Goal: Ask a question

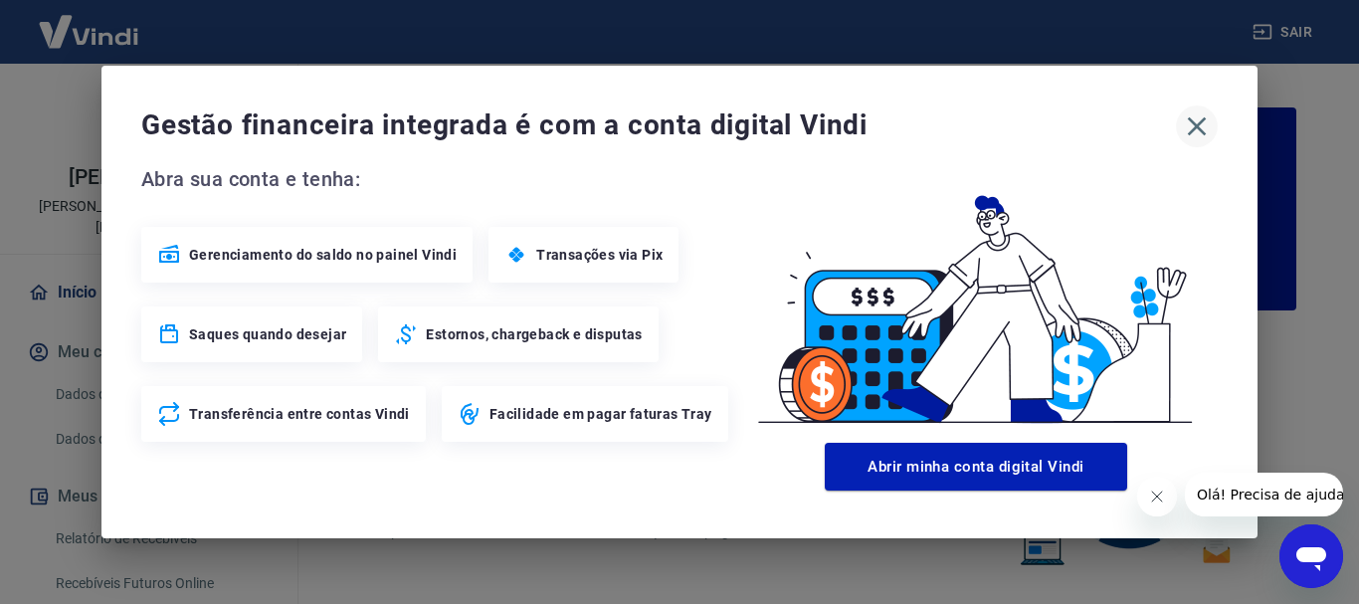
click at [1192, 115] on icon "button" at bounding box center [1197, 126] width 32 height 32
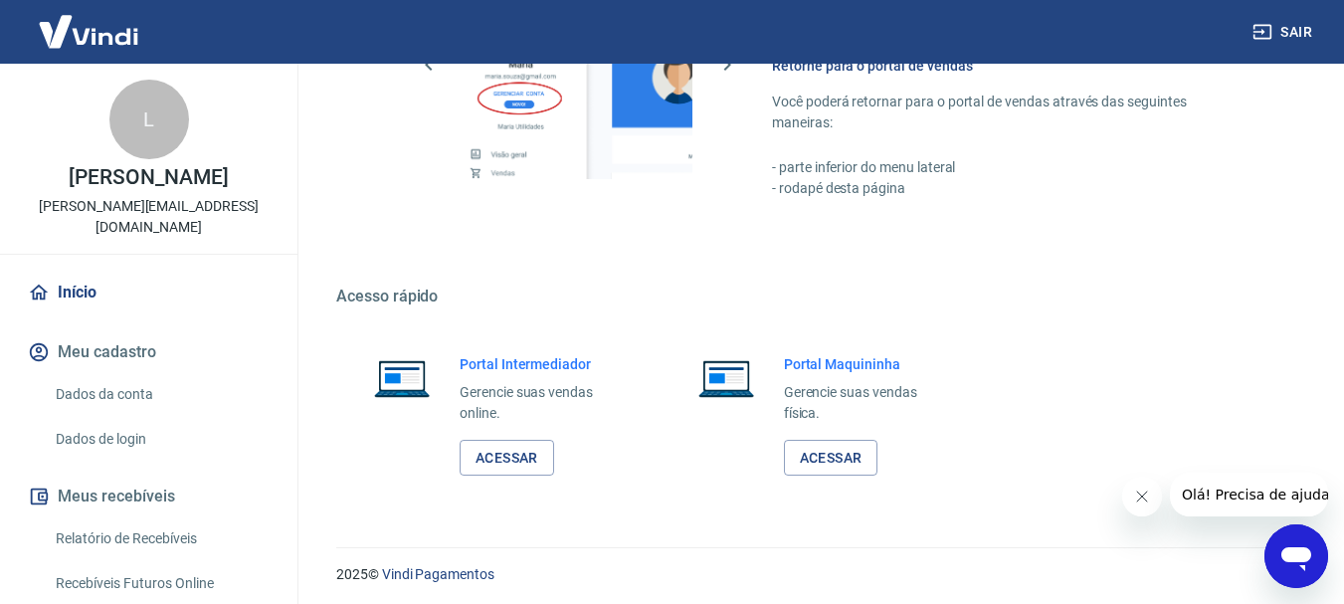
scroll to position [1234, 0]
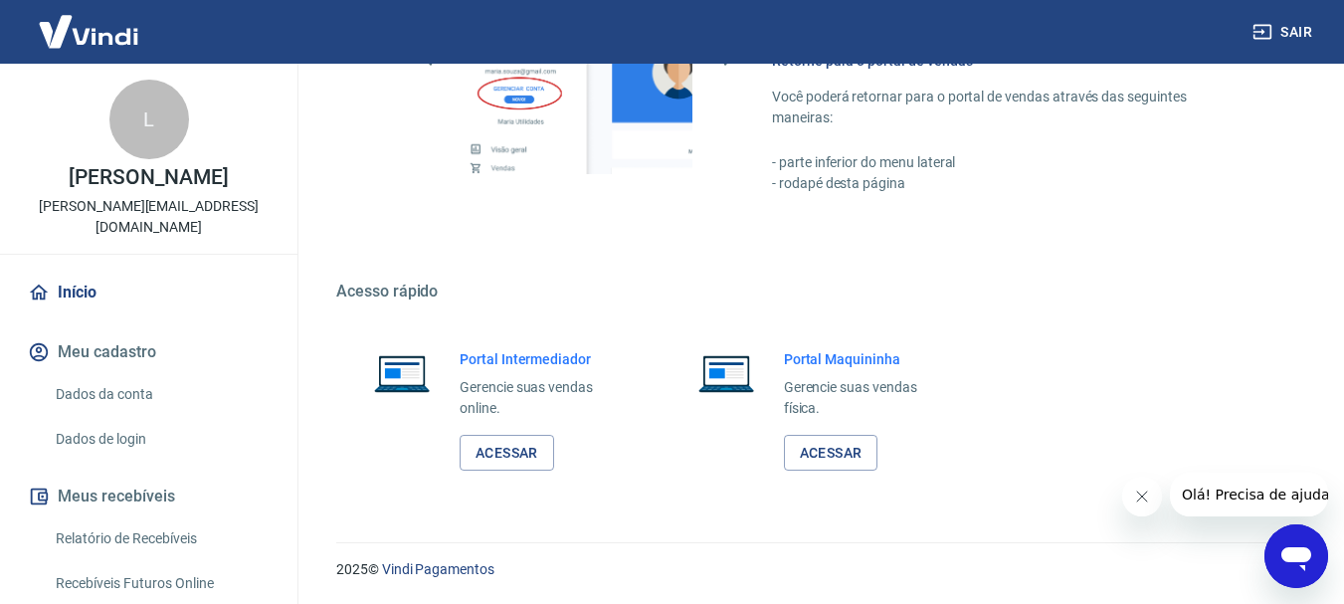
click at [1284, 552] on icon "Abrir janela de mensagens" at bounding box center [1296, 559] width 30 height 24
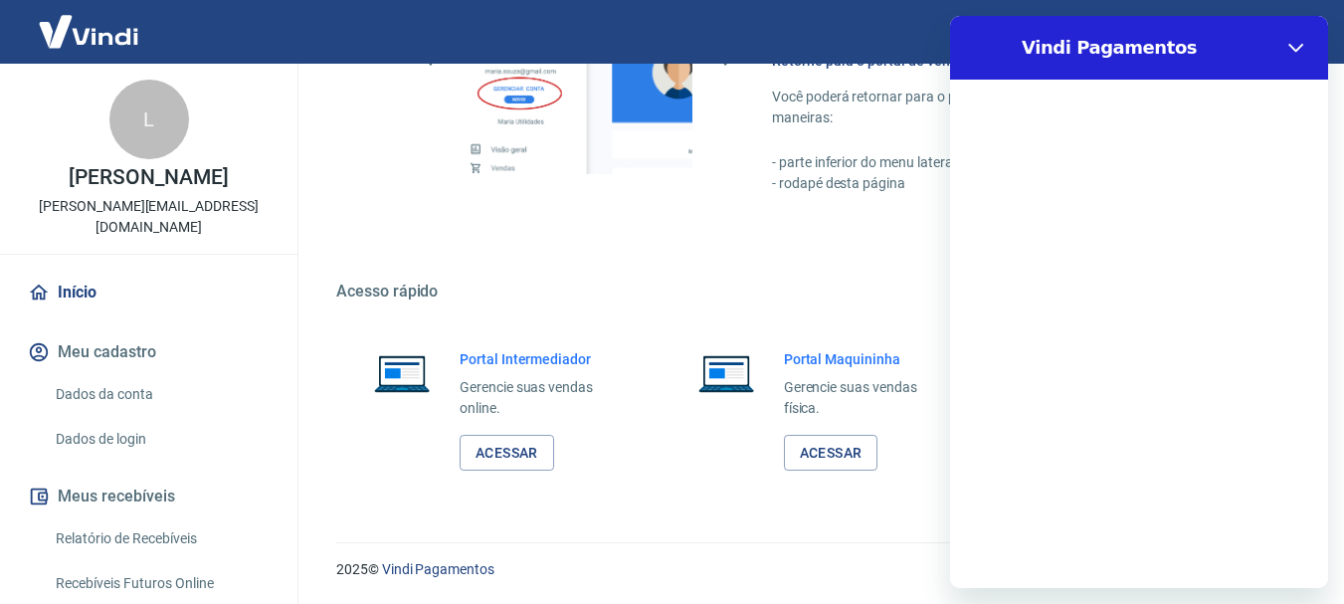
scroll to position [0, 0]
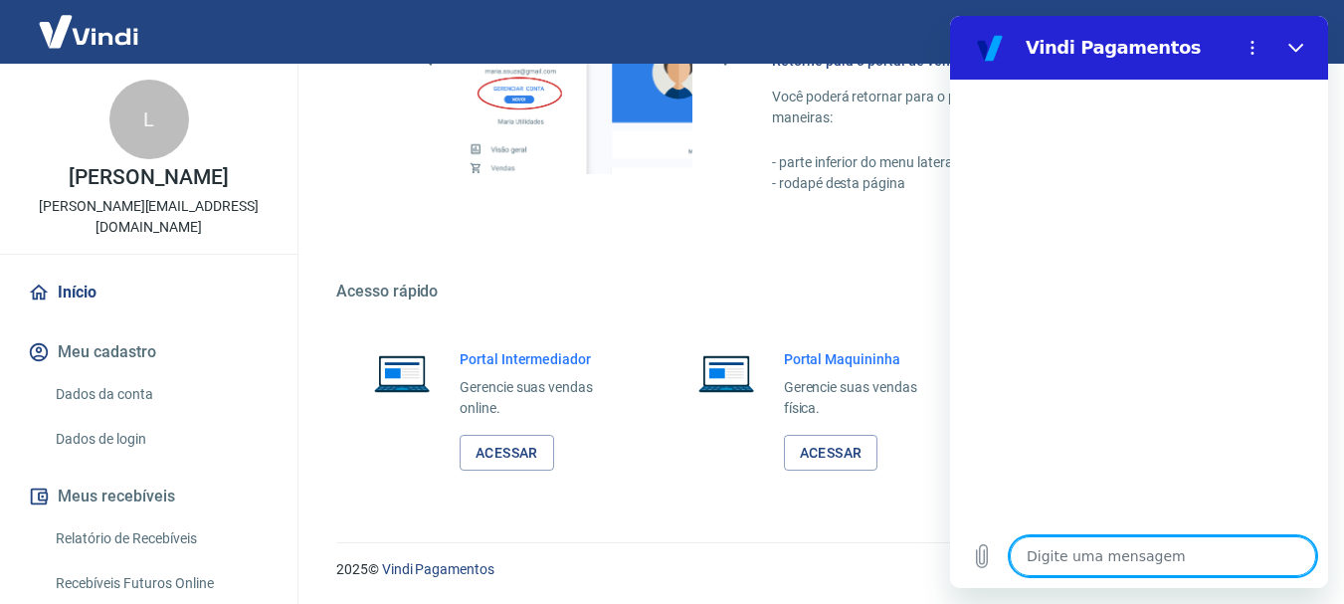
type textarea "p"
type textarea "x"
type textarea "pr"
type textarea "x"
type textarea "pre"
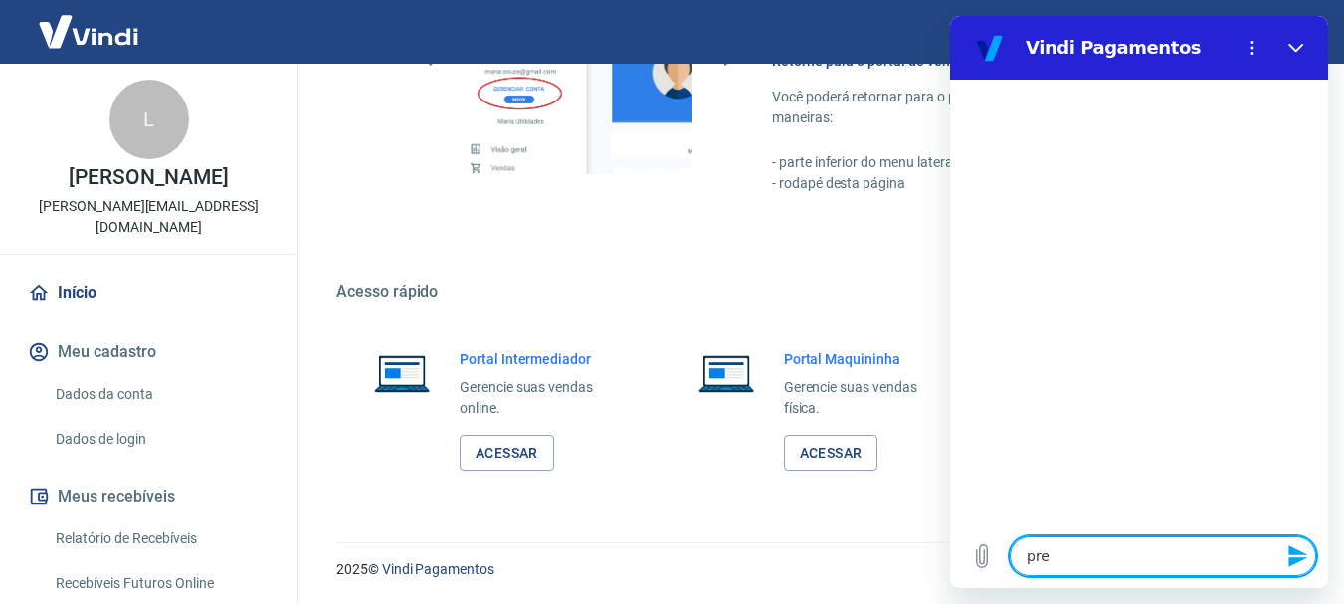
type textarea "x"
type textarea "prec"
type textarea "x"
type textarea "preci"
type textarea "x"
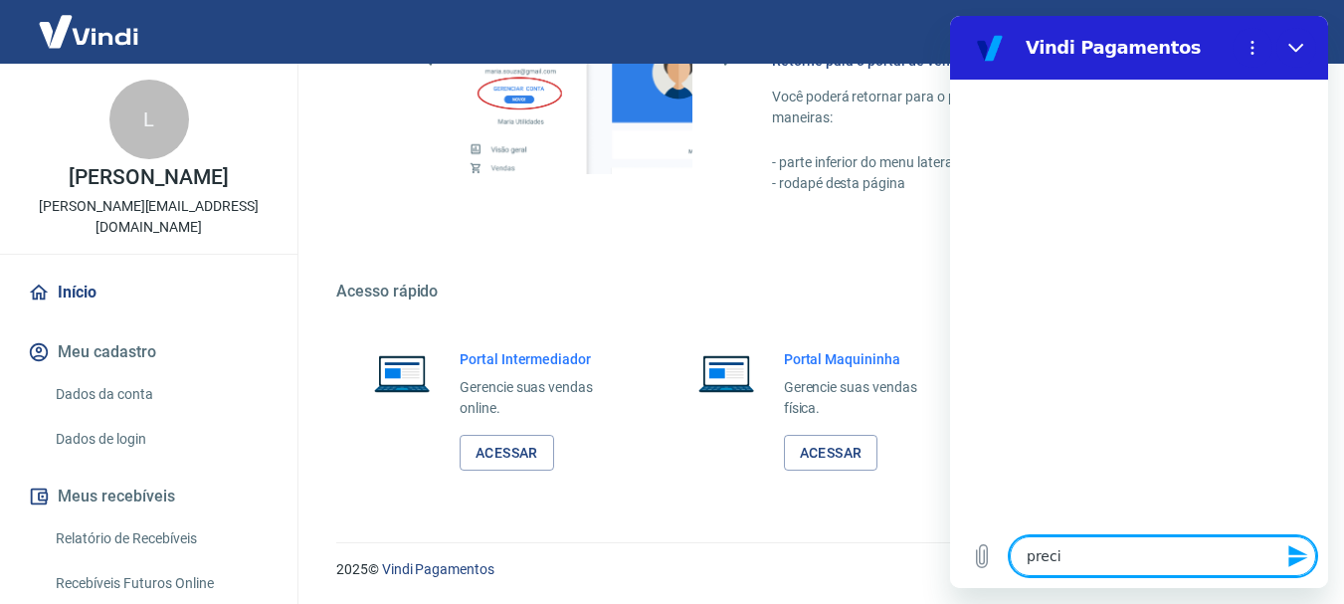
type textarea "precis"
type textarea "x"
type textarea "precisa"
type textarea "x"
type textarea "precisav"
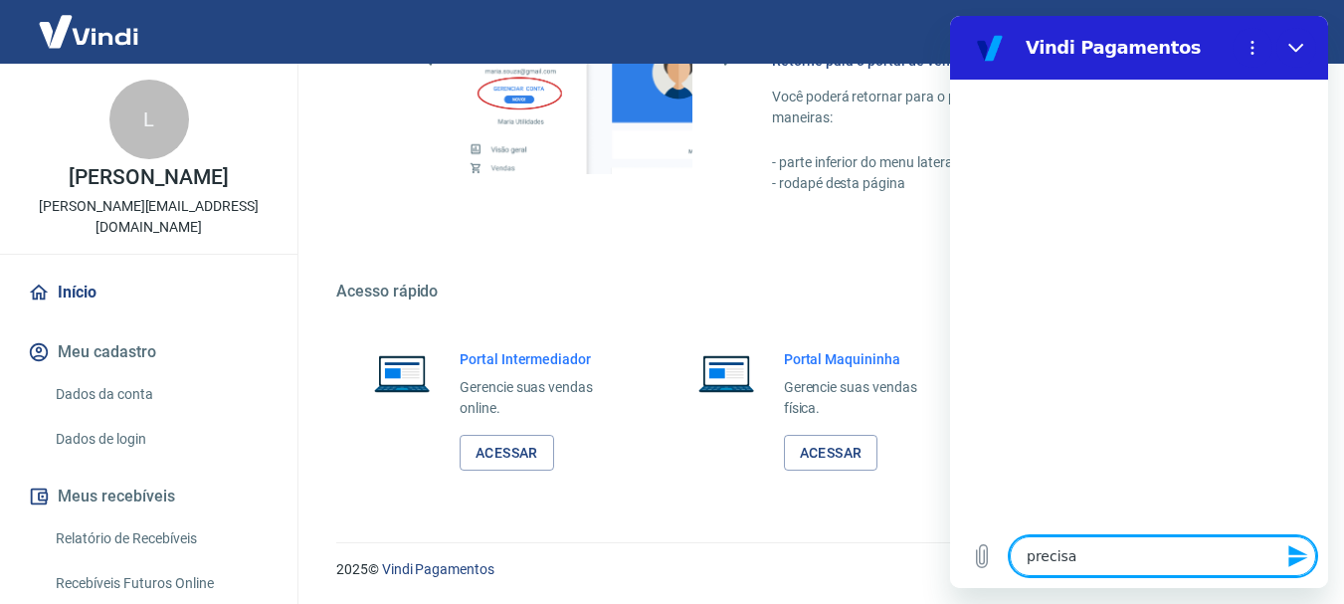
type textarea "x"
type textarea "precisava"
type textarea "x"
type textarea "precisava"
type textarea "x"
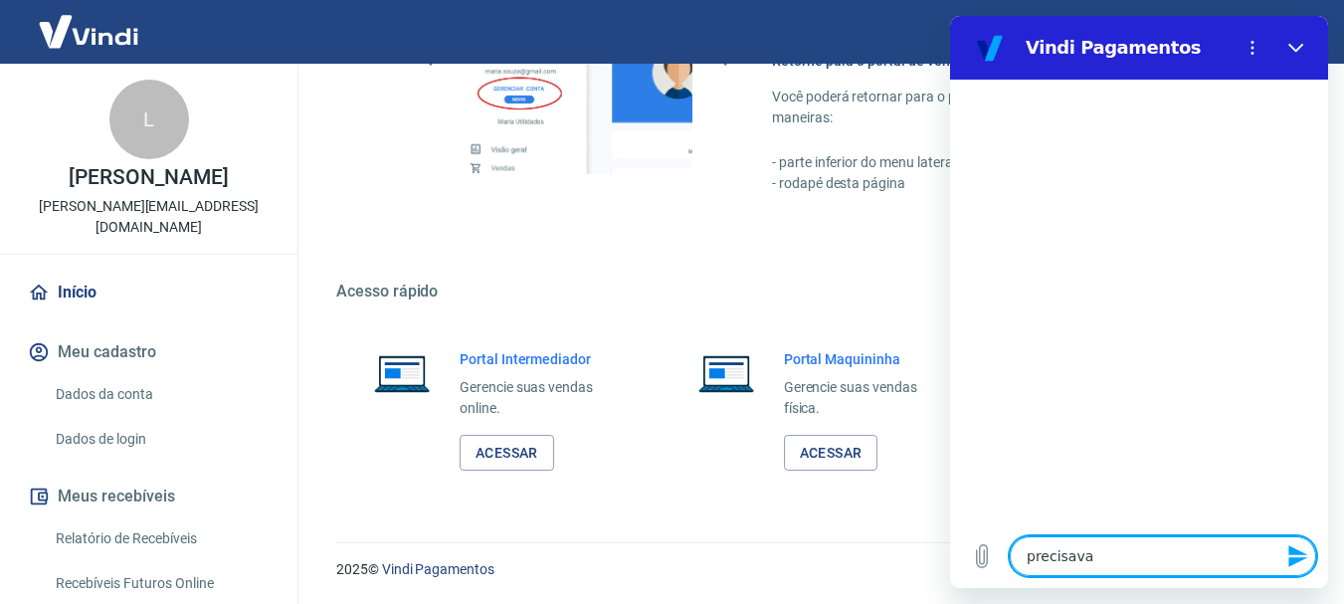
type textarea "precisava f"
type textarea "x"
type textarea "precisava fa"
type textarea "x"
type textarea "precisava fal"
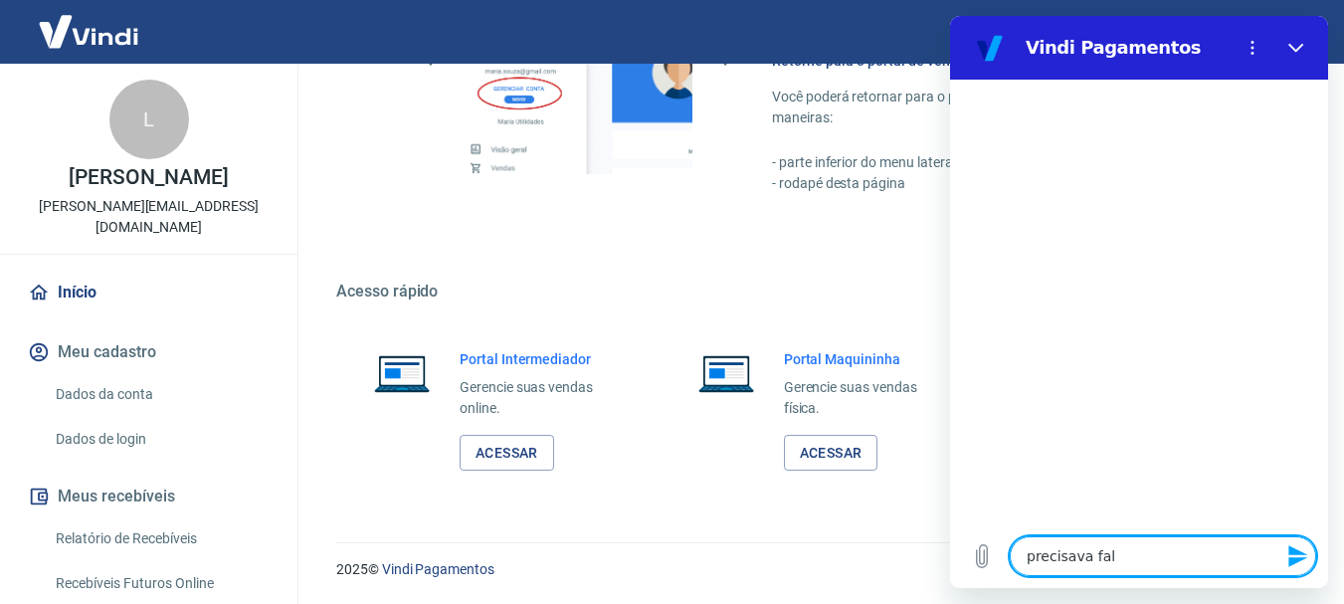
type textarea "x"
type textarea "precisava fala"
type textarea "x"
type textarea "precisava falar"
type textarea "x"
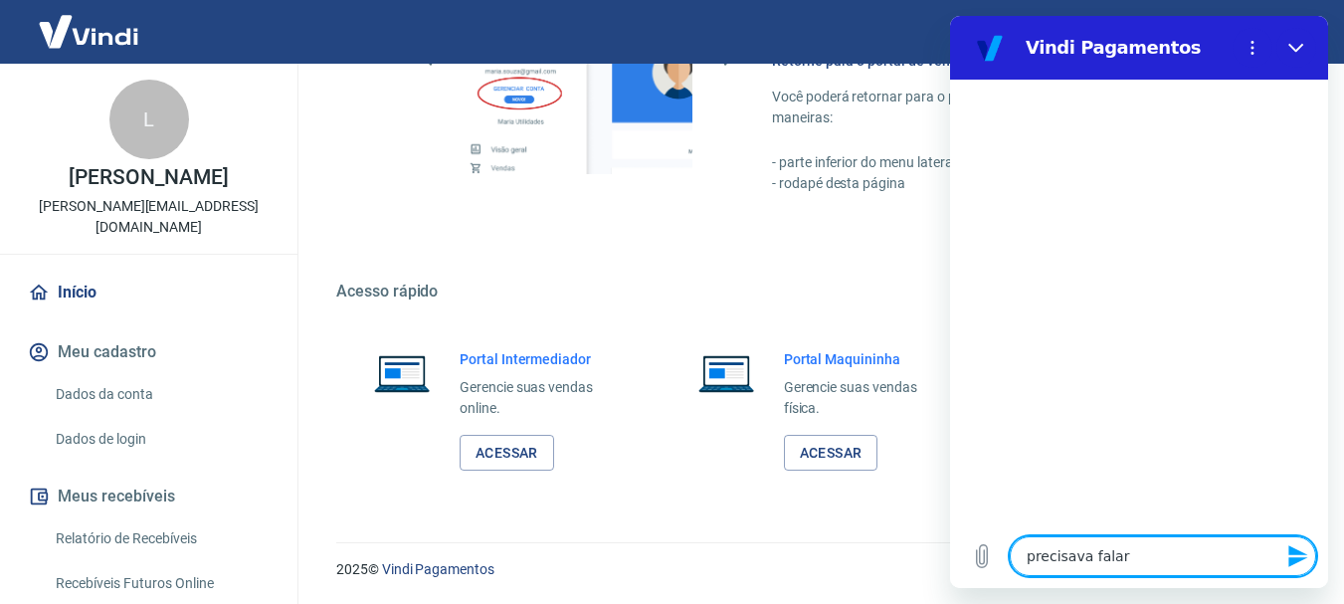
type textarea "precisava falar"
type textarea "x"
type textarea "precisava falar c"
type textarea "x"
type textarea "precisava falar co"
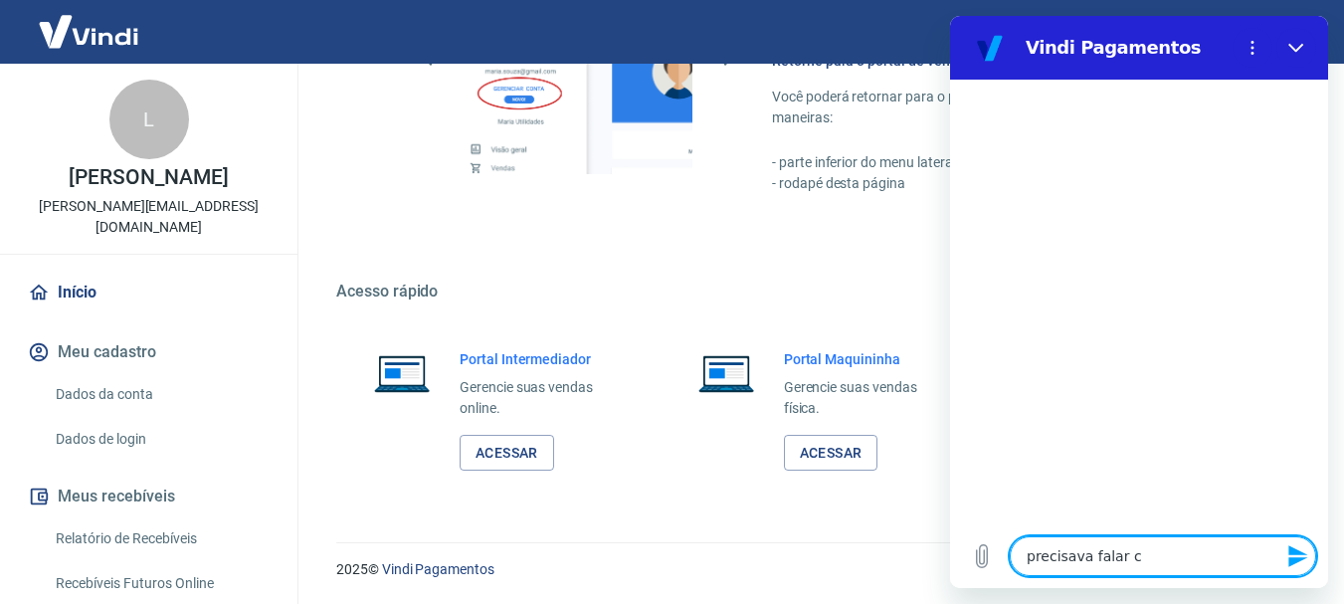
type textarea "x"
type textarea "precisava falar com"
type textarea "x"
type textarea "precisava falar com"
type textarea "x"
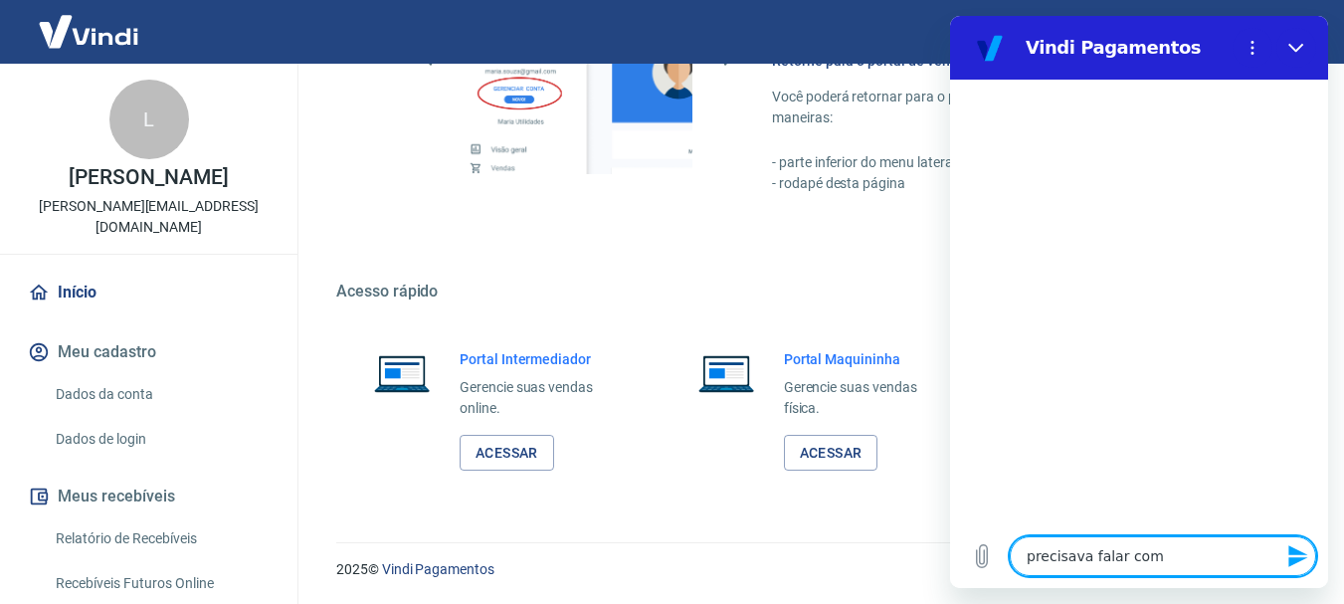
type textarea "precisava falar com o"
type textarea "x"
type textarea "precisava falar com o"
type textarea "x"
type textarea "precisava falar com o s"
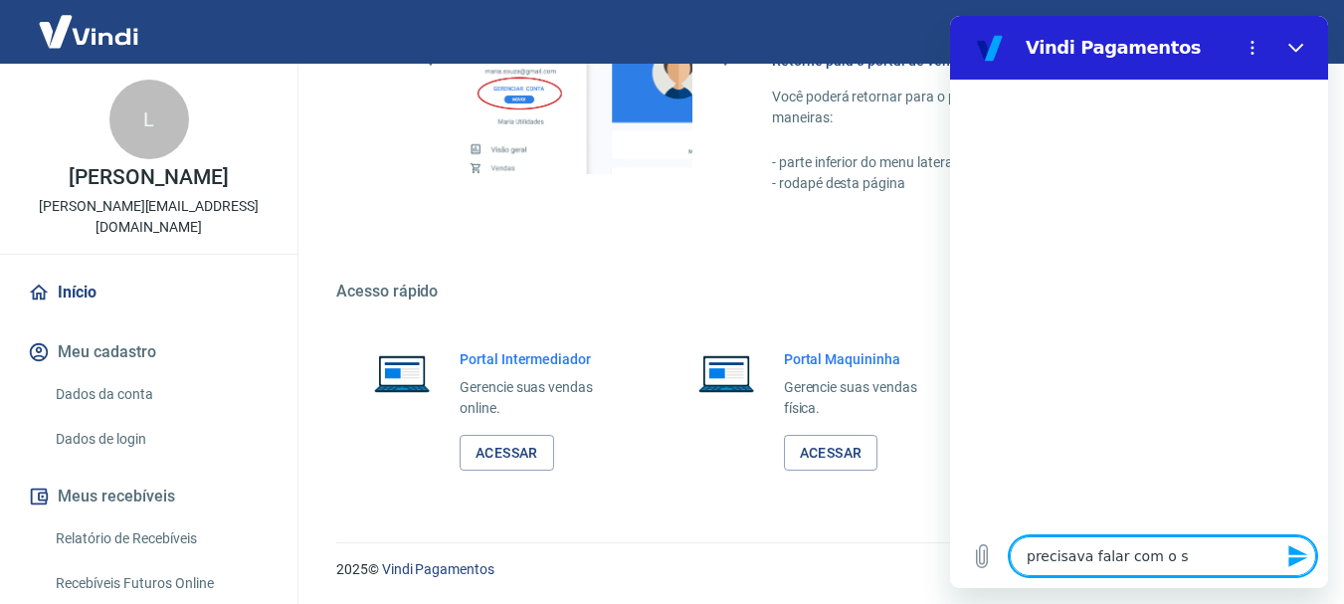
type textarea "x"
type textarea "precisava falar com o su"
type textarea "x"
type textarea "precisava falar com o sup"
type textarea "x"
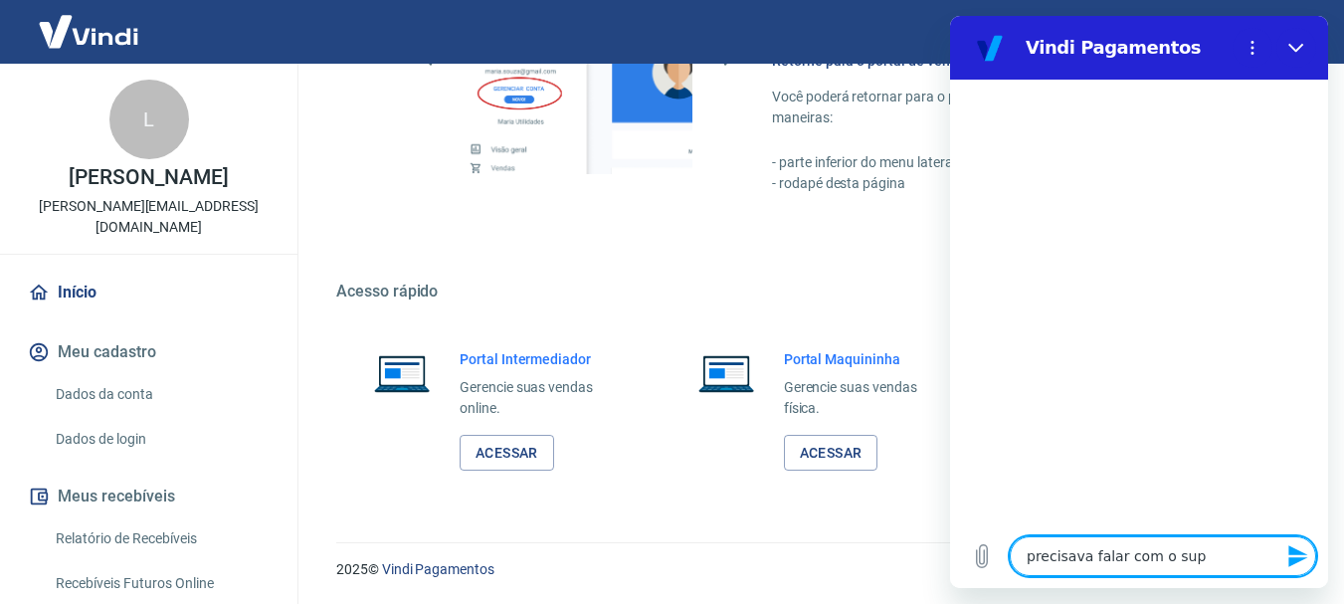
type textarea "precisava falar com o supo"
type textarea "x"
type textarea "precisava falar com o supor"
type textarea "x"
type textarea "precisava falar com o suport"
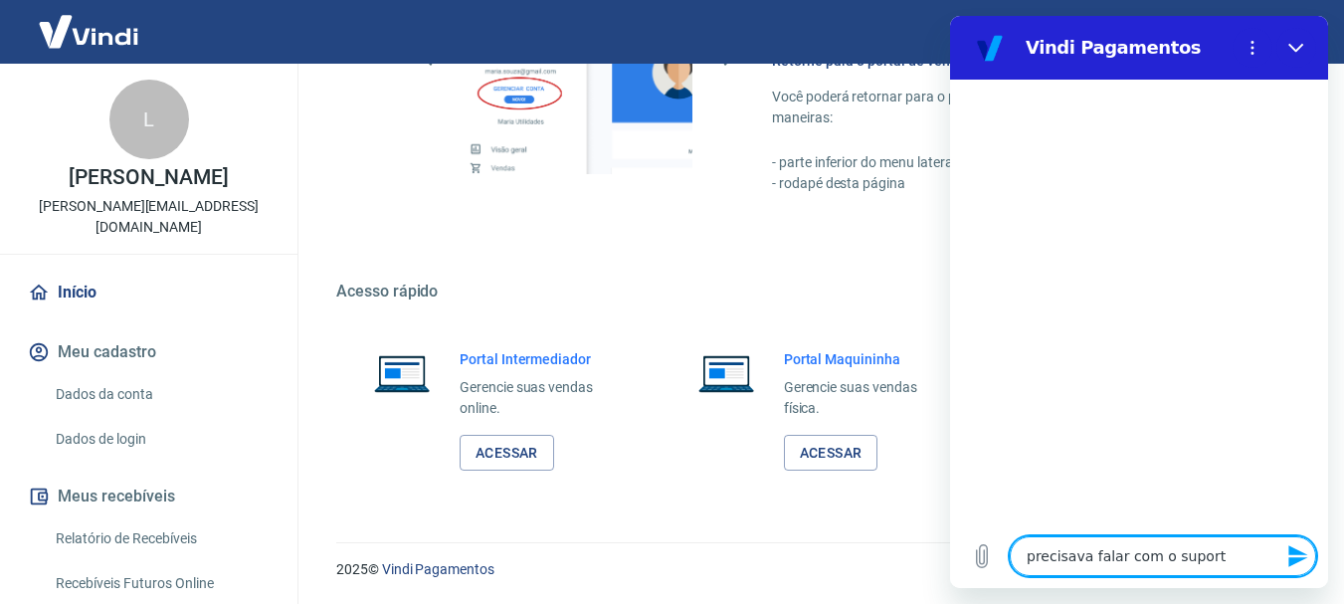
type textarea "x"
type textarea "precisava falar com o suporte"
type textarea "x"
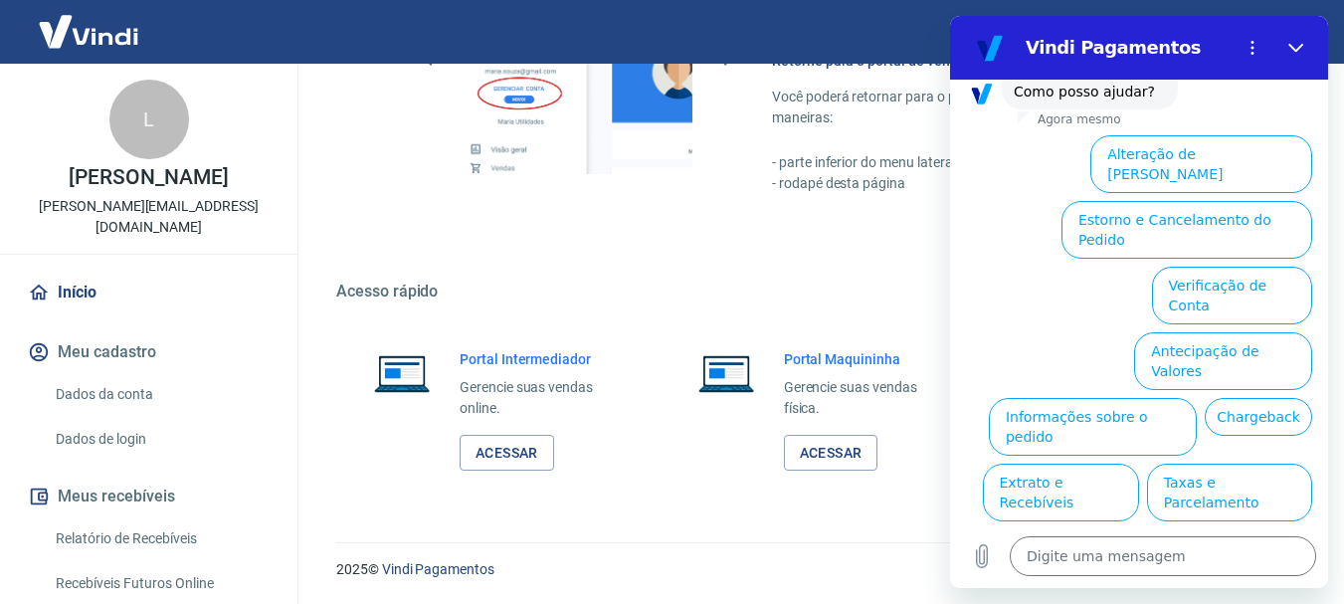
scroll to position [171, 0]
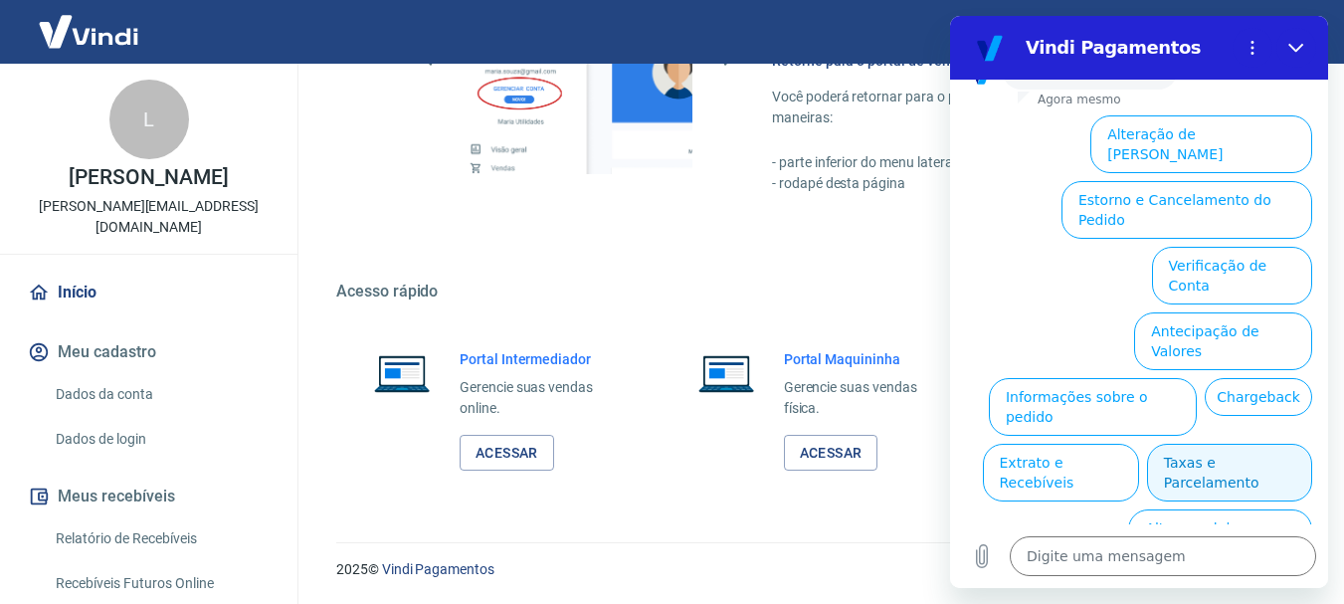
click at [1218, 444] on button "Taxas e Parcelamento" at bounding box center [1229, 473] width 165 height 58
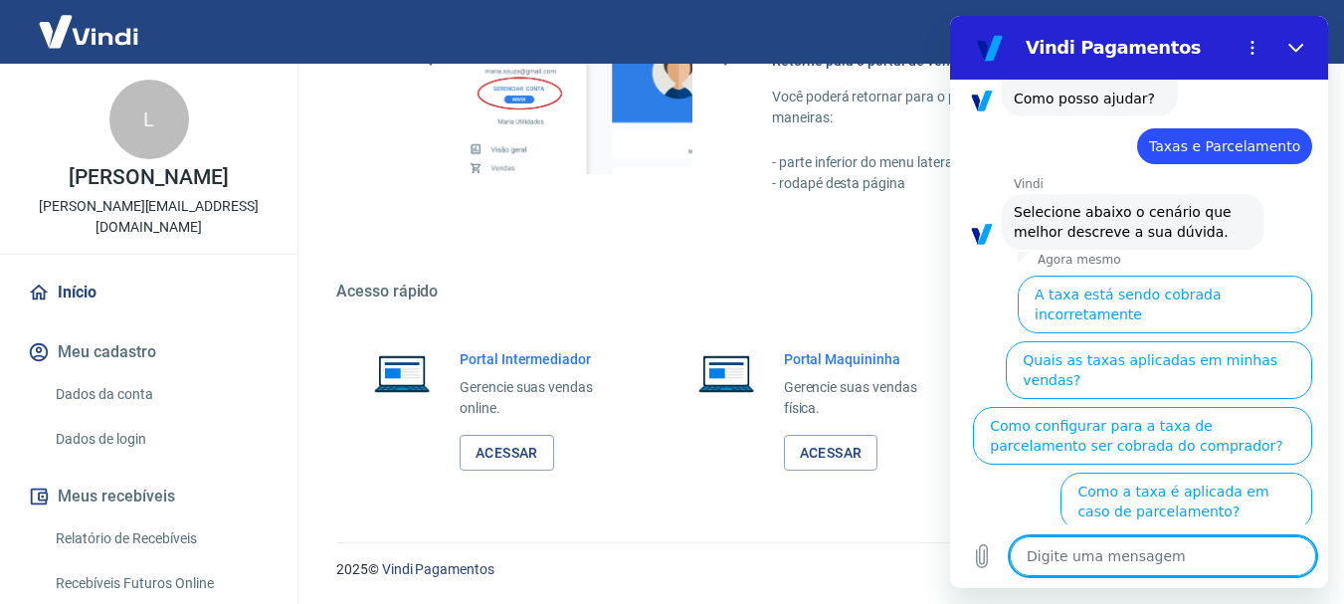
scroll to position [161, 0]
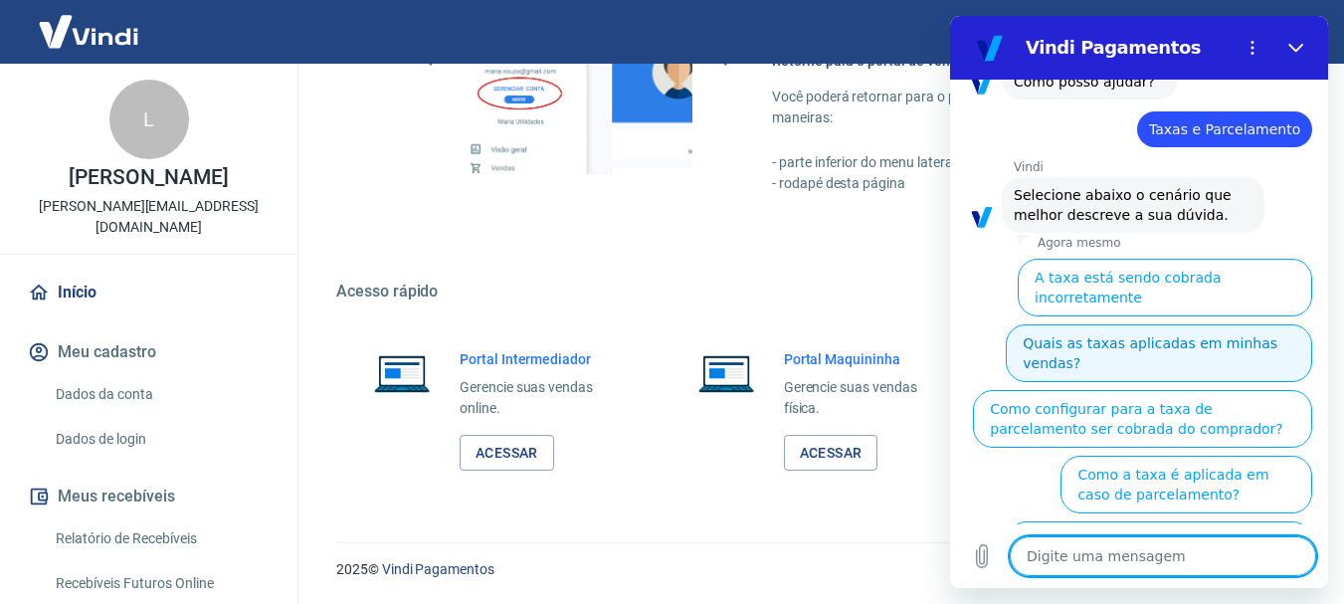
click at [1165, 324] on button "Quais as taxas aplicadas em minhas vendas?" at bounding box center [1159, 353] width 306 height 58
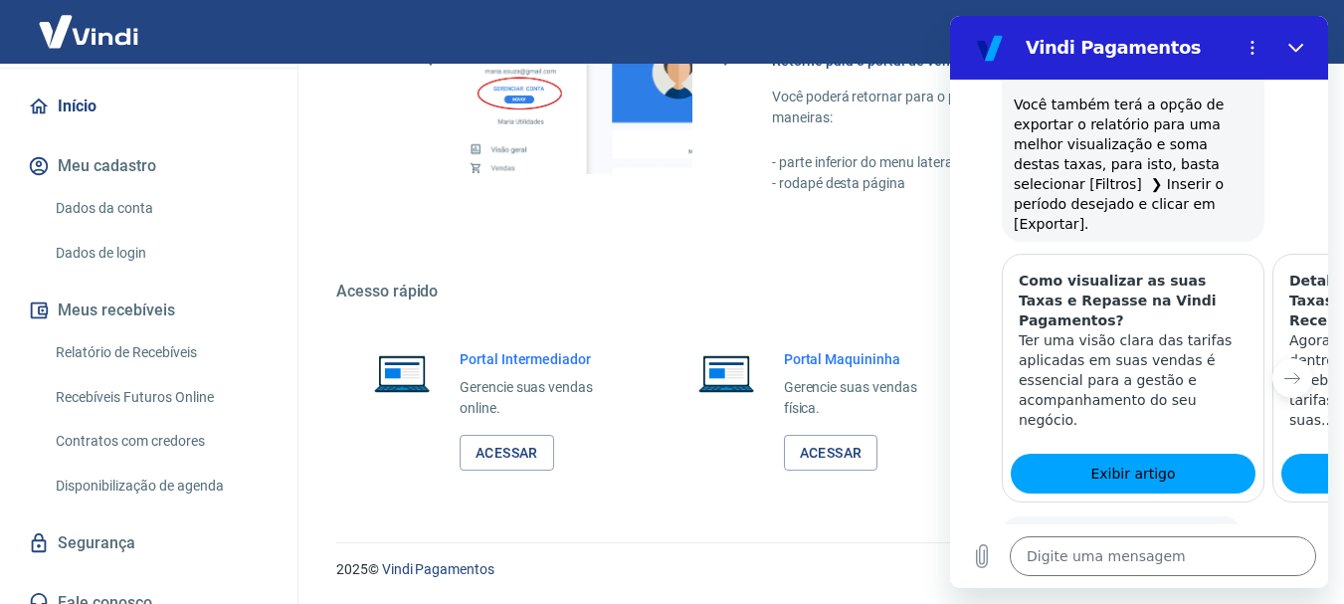
scroll to position [1110, 0]
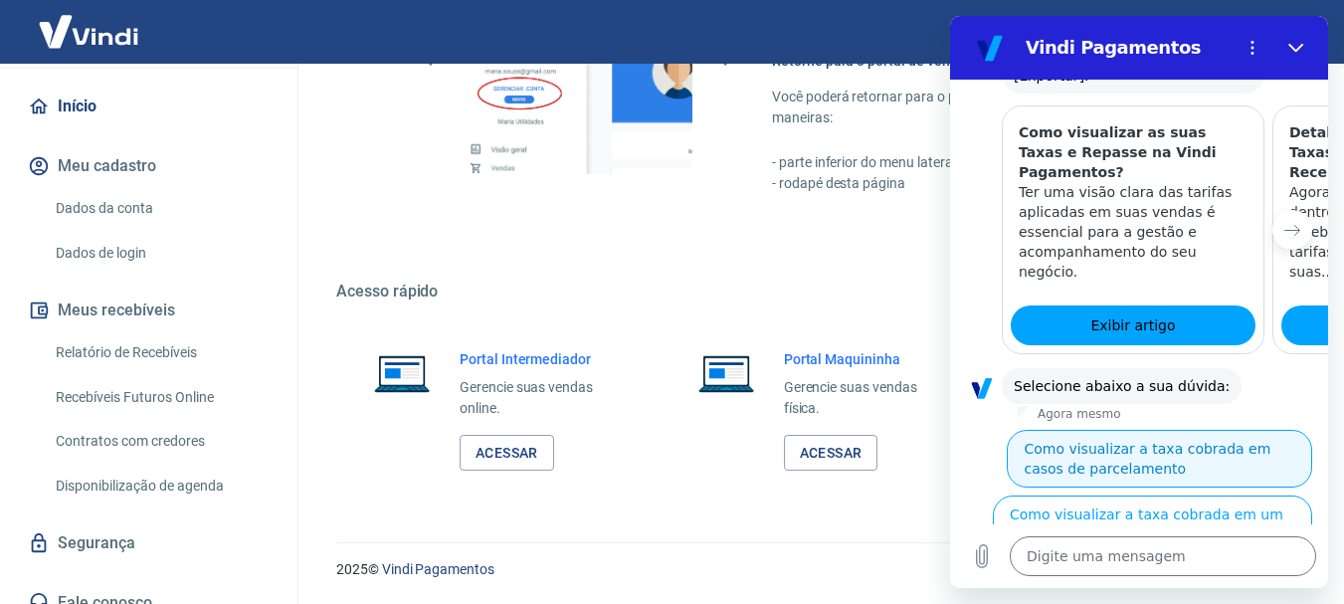
click at [1188, 430] on button "Como visualizar a taxa cobrada em casos de parcelamento" at bounding box center [1159, 459] width 305 height 58
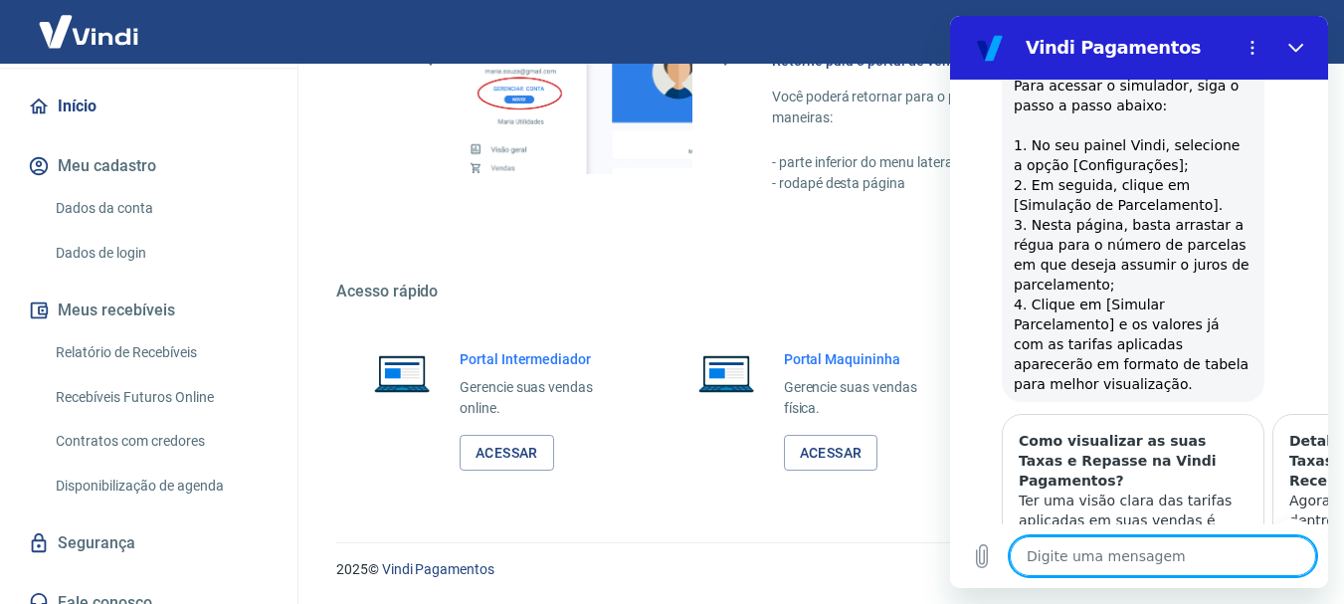
type textarea "x"
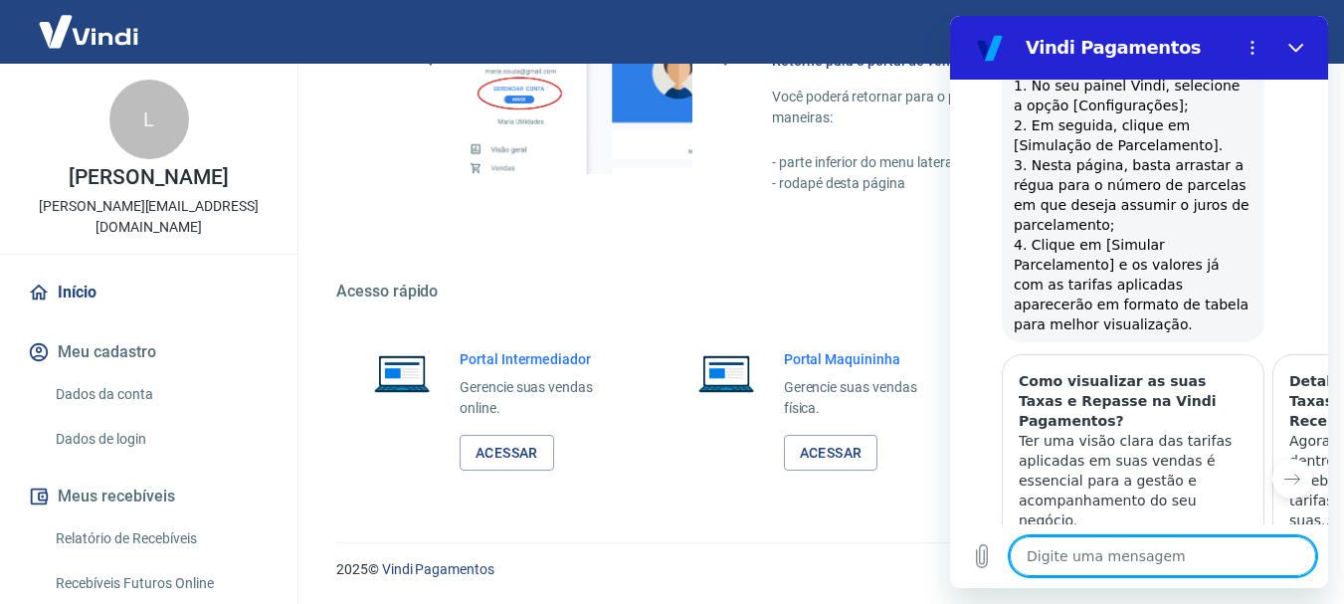
scroll to position [1900, 0]
